Goal: Navigation & Orientation: Find specific page/section

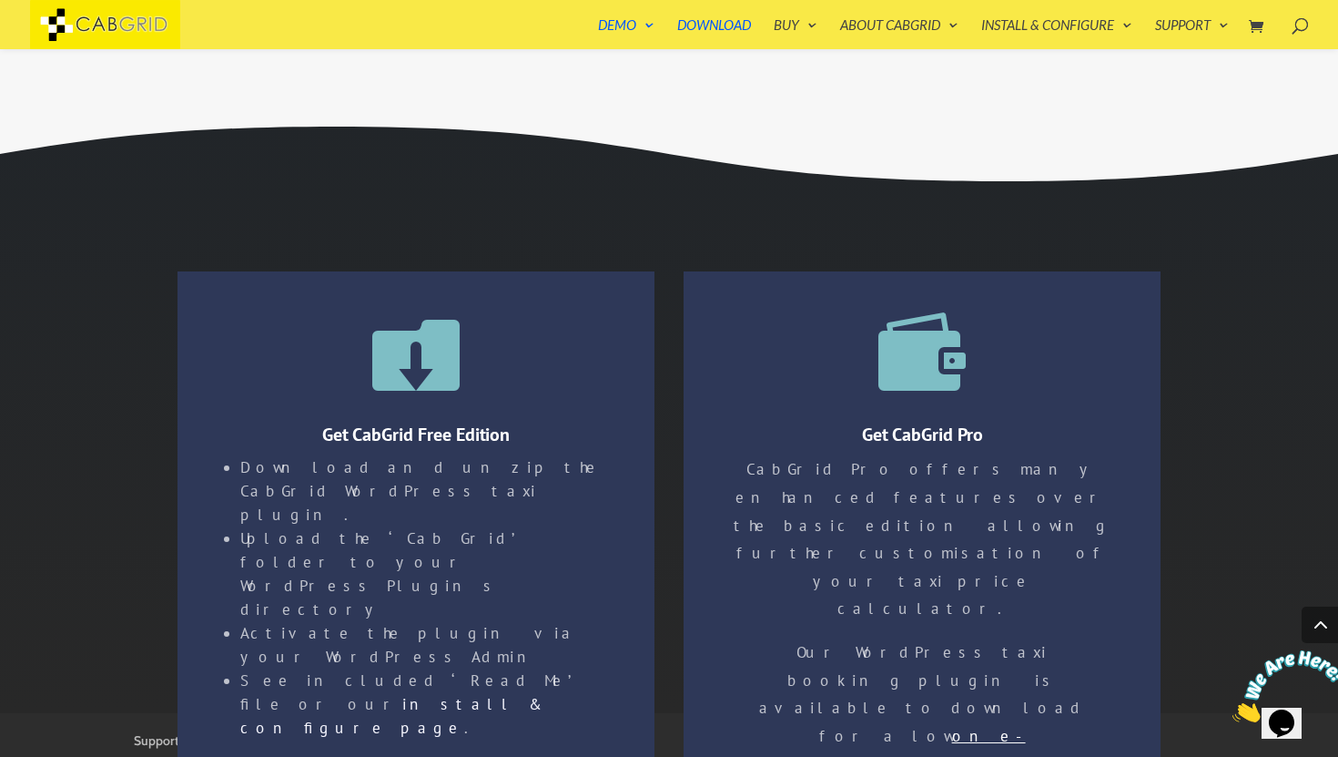
scroll to position [2931, 0]
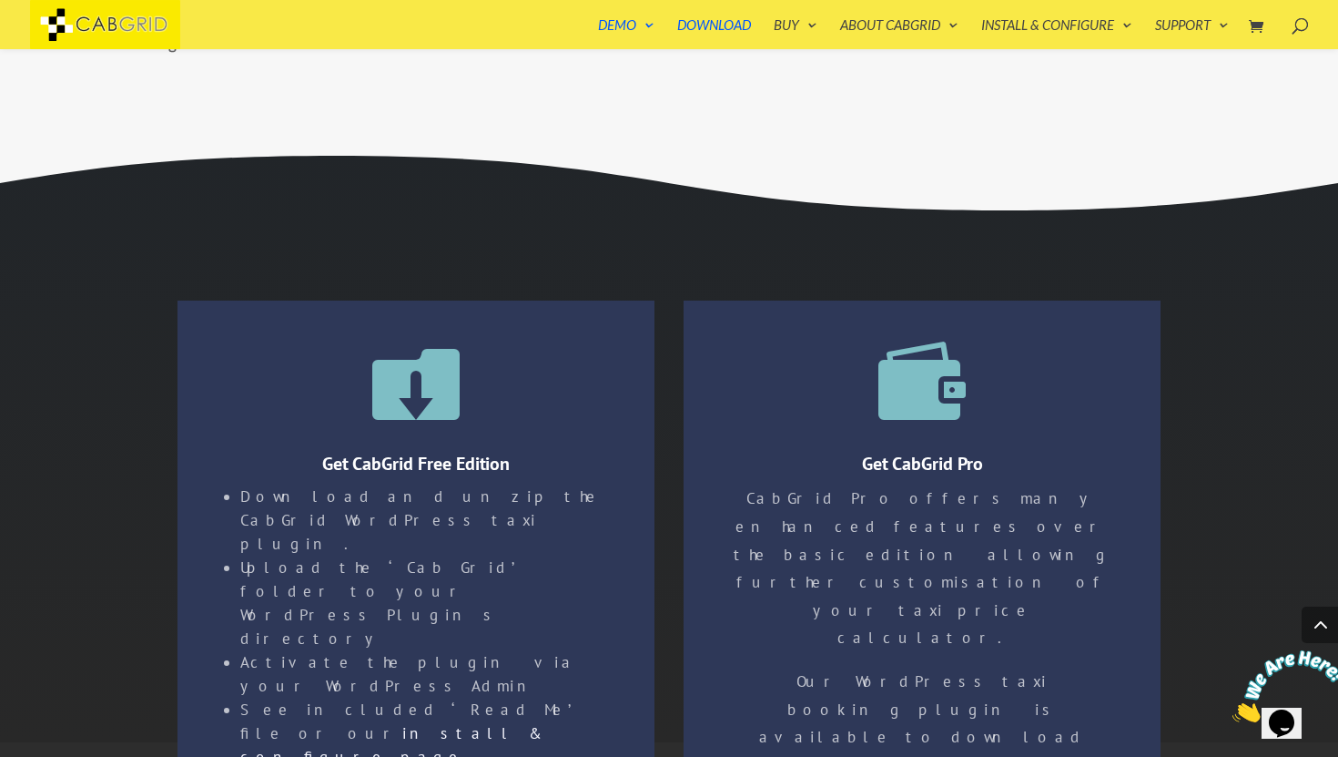
click at [1321, 622] on span at bounding box center [1320, 624] width 36 height 36
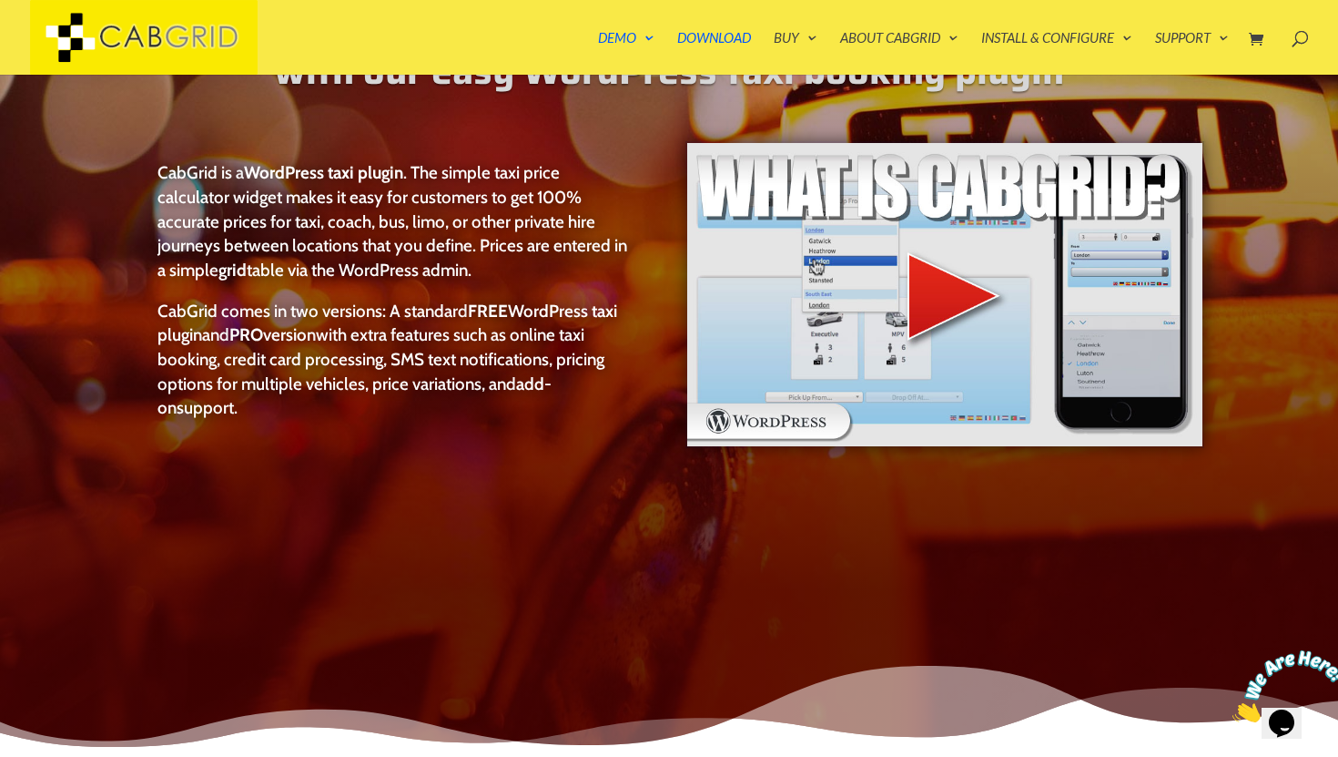
scroll to position [0, 0]
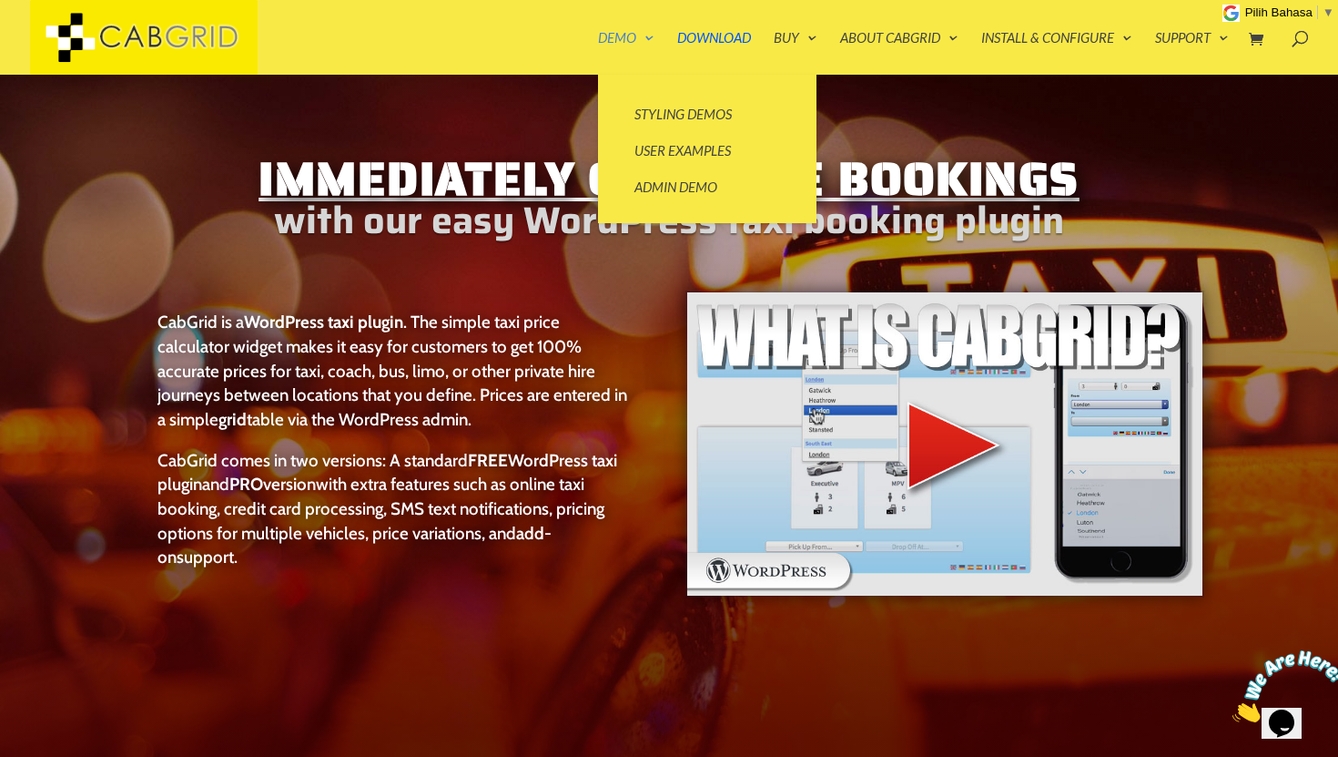
click at [617, 38] on link "Demo" at bounding box center [626, 53] width 56 height 44
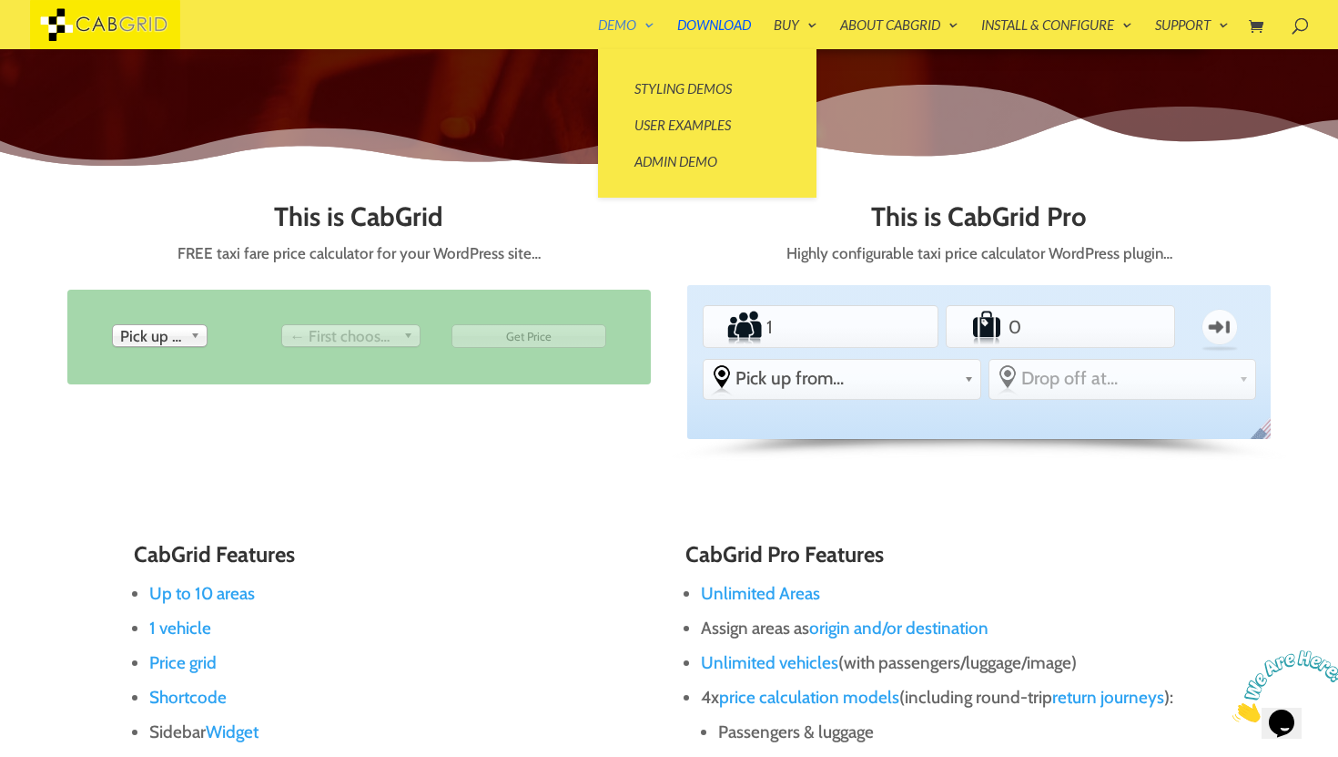
scroll to position [725, 0]
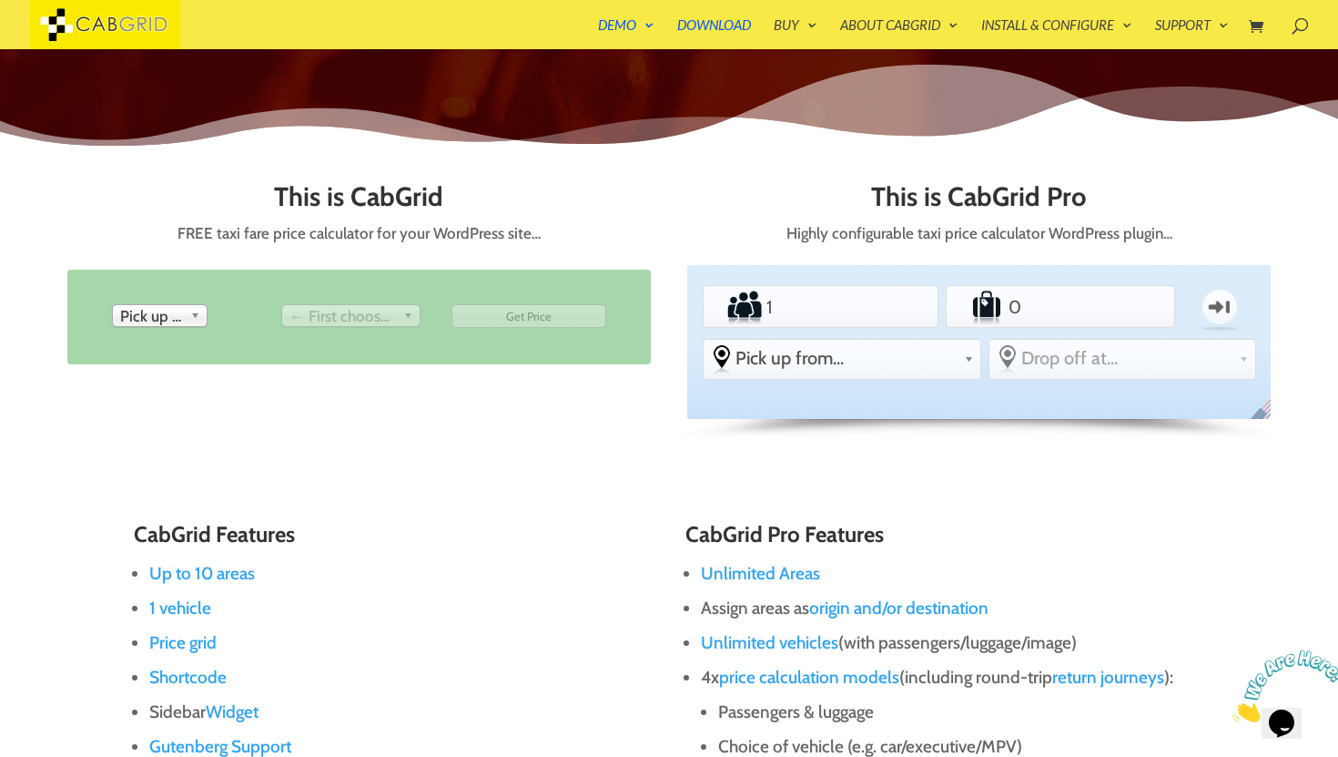
click at [683, 309] on div "This is CabGrid FREE taxi fare price calculator for your WordPress site… From P…" at bounding box center [669, 316] width 1205 height 320
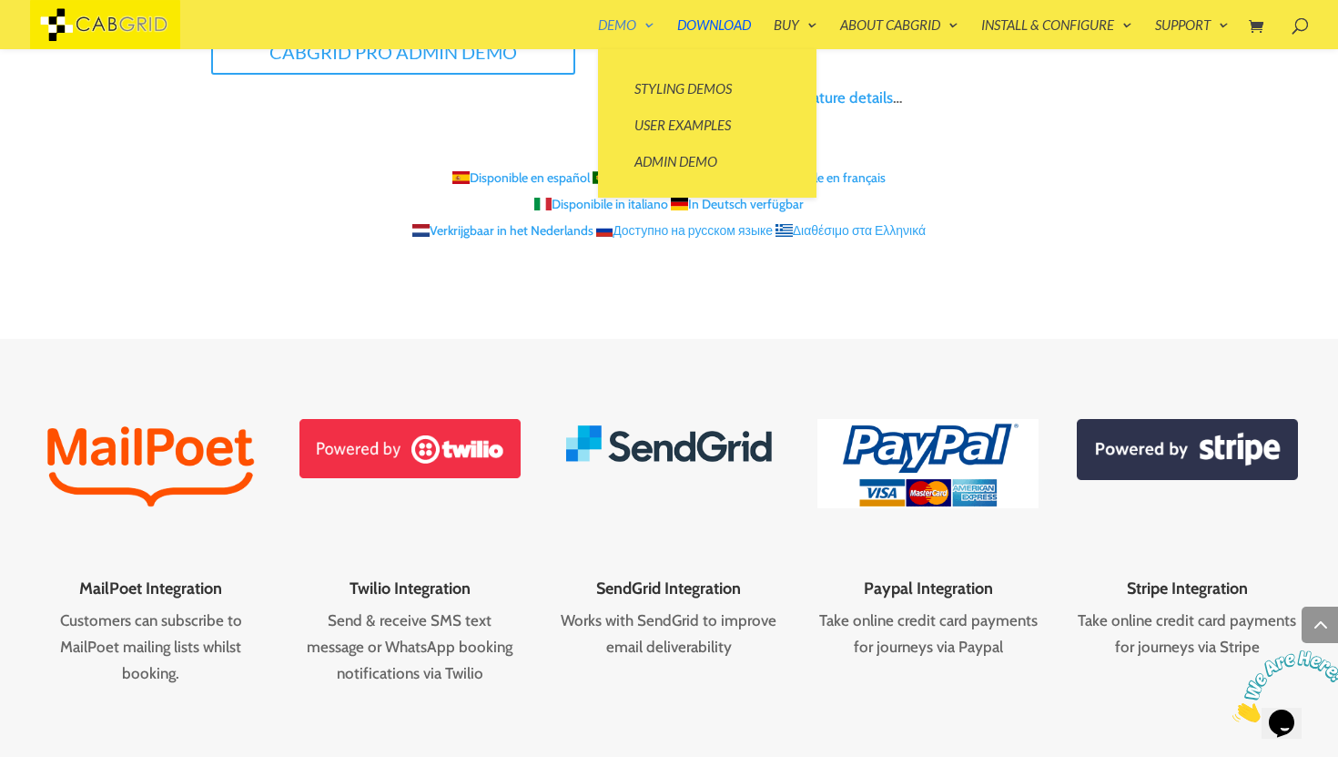
click at [622, 25] on link "Demo" at bounding box center [626, 33] width 56 height 31
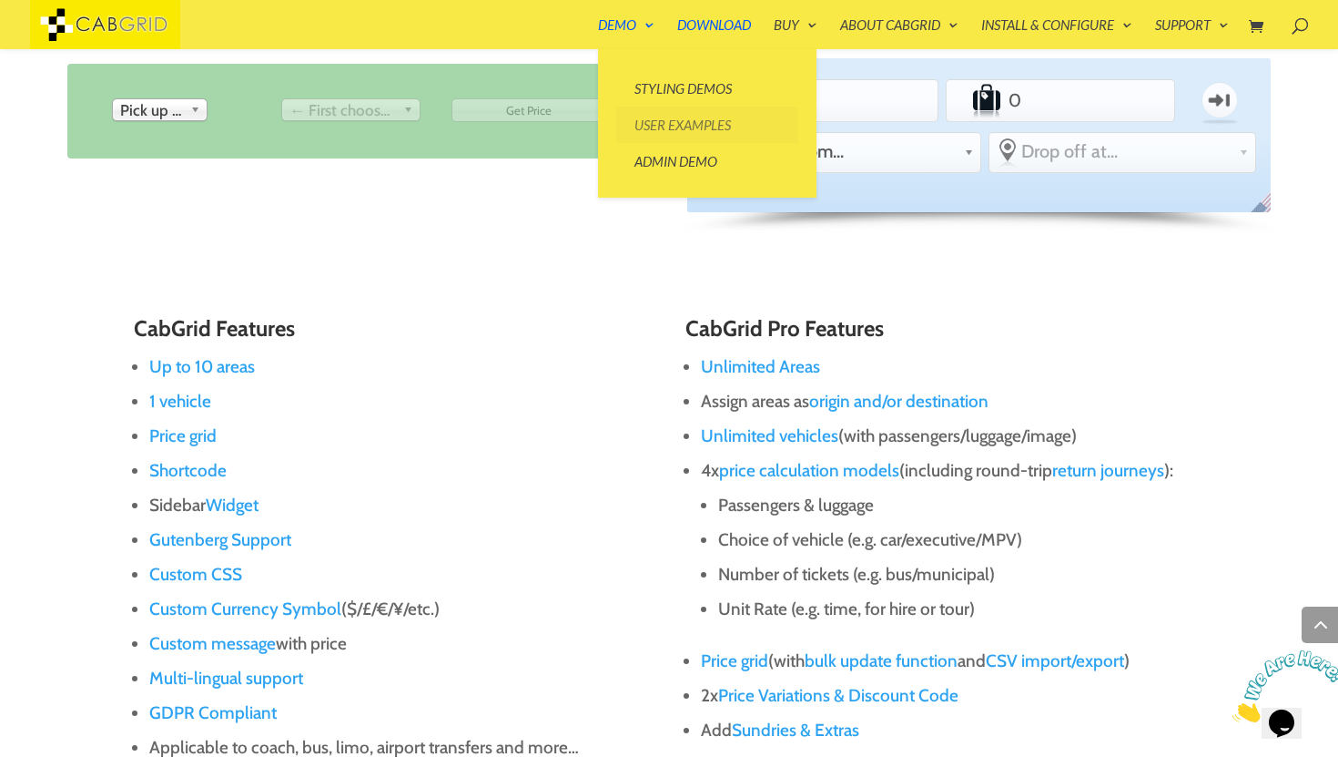
scroll to position [725, 0]
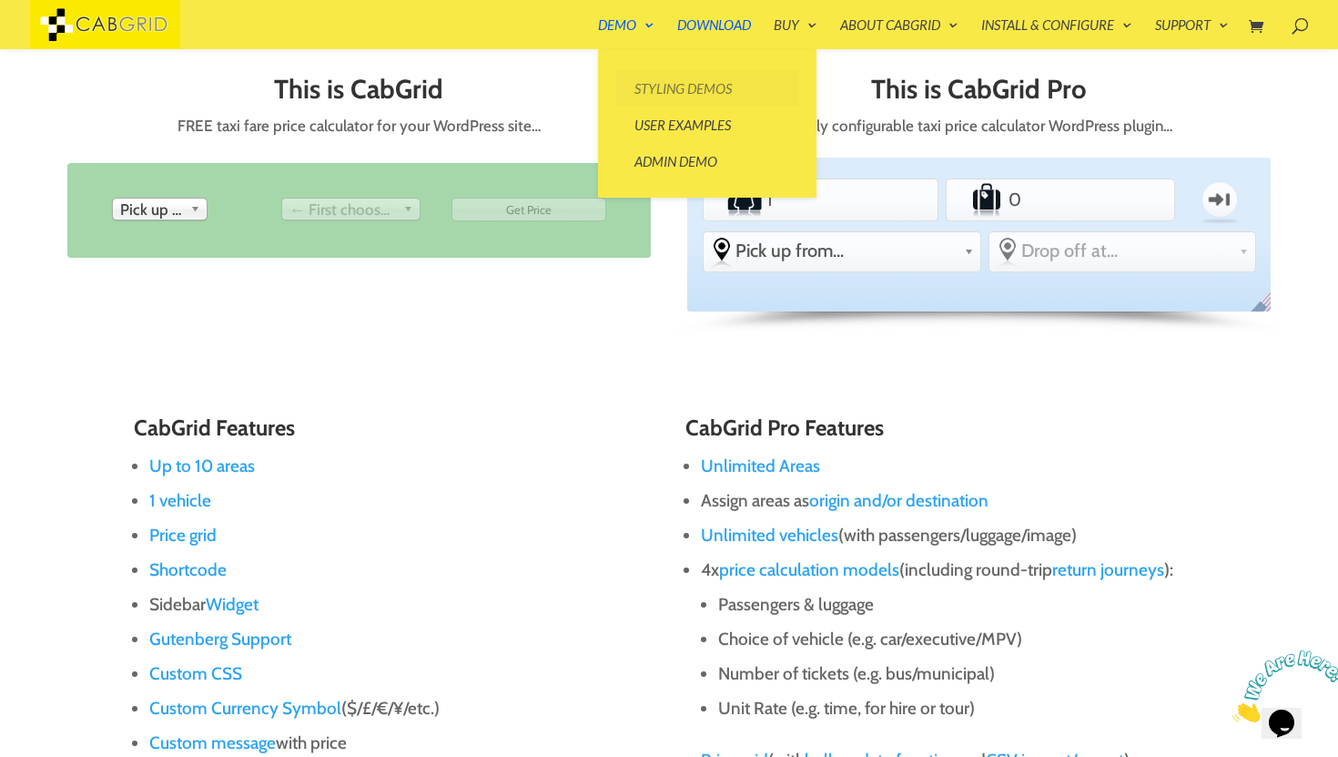
click at [680, 95] on link "Styling Demos" at bounding box center [707, 88] width 182 height 36
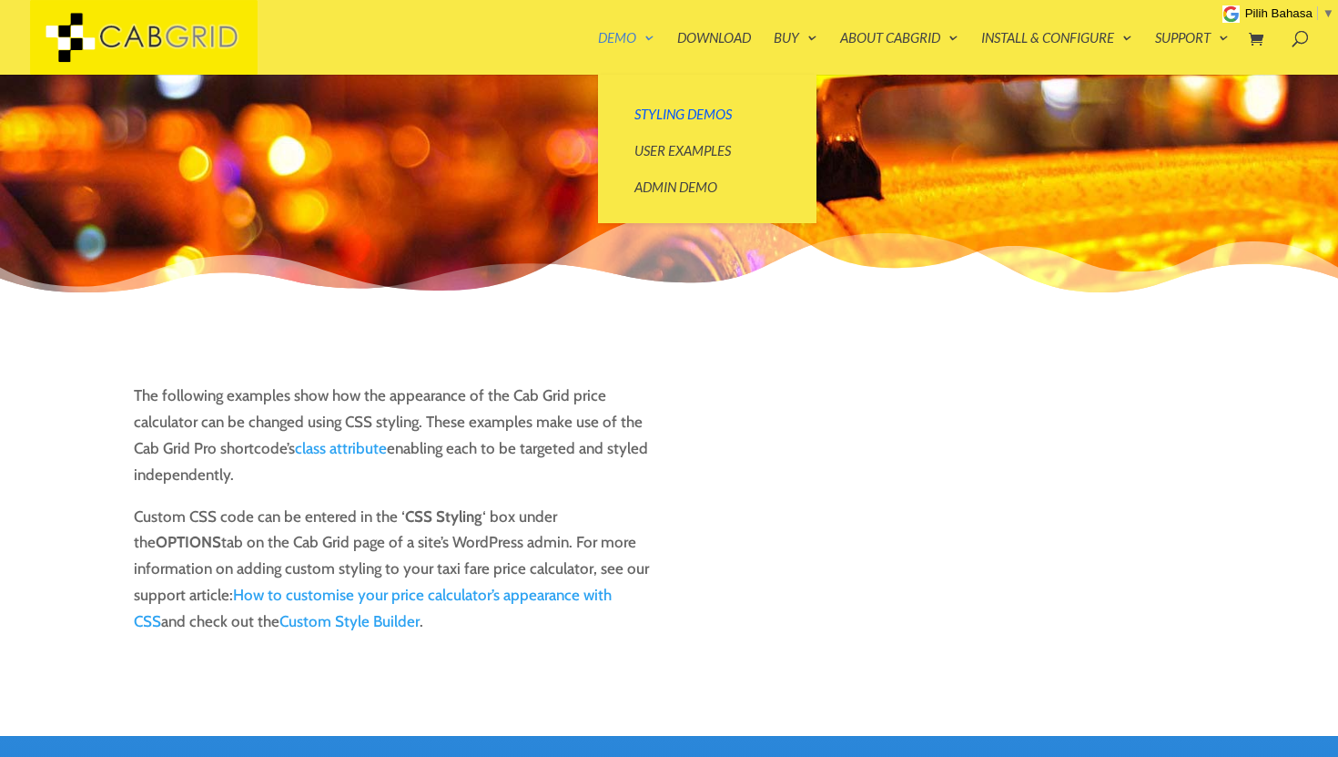
click at [630, 36] on link "Demo" at bounding box center [626, 53] width 56 height 44
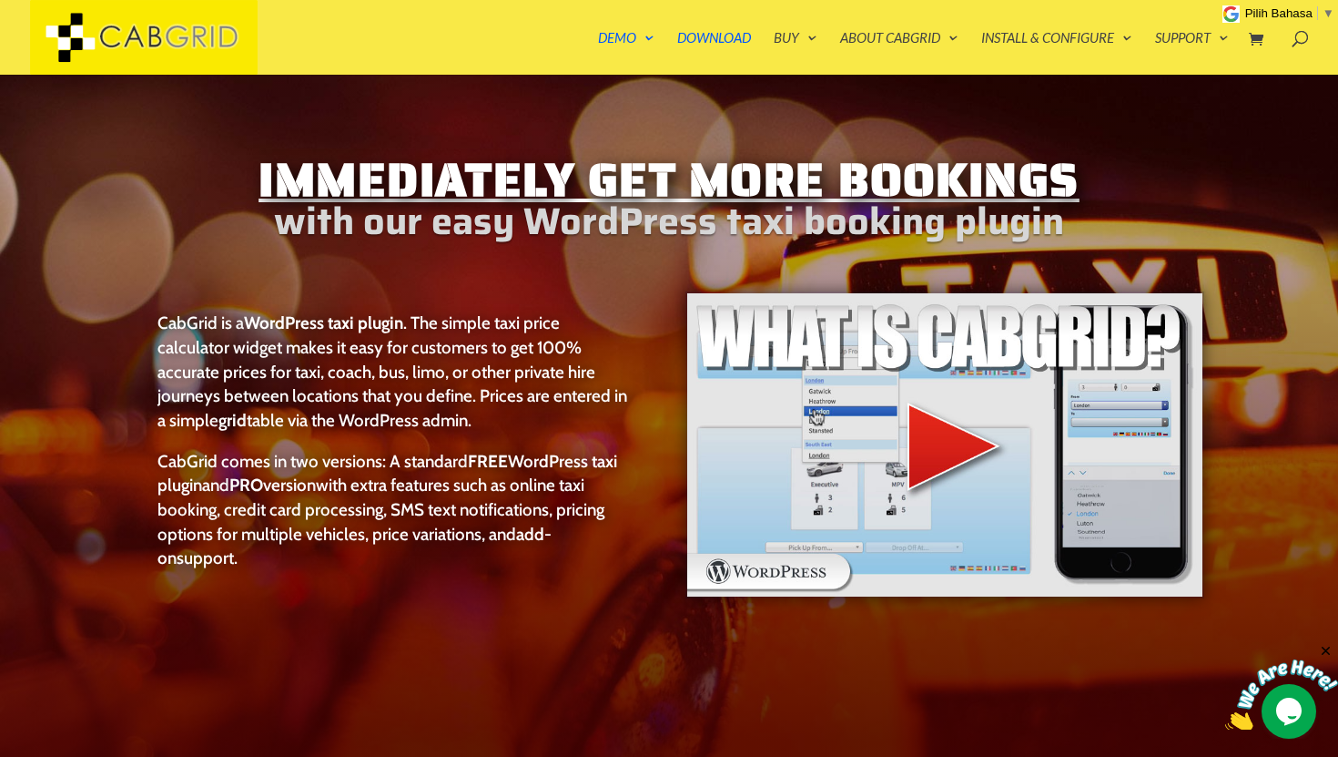
scroll to position [1, 0]
